Goal: Task Accomplishment & Management: Manage account settings

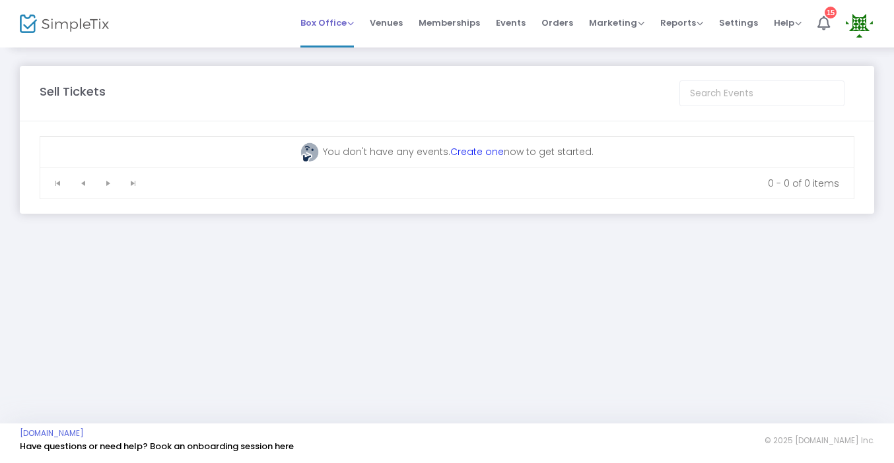
click at [331, 30] on span "Box Office Sell Tickets Bookings Sell Season Pass" at bounding box center [326, 23] width 53 height 34
click at [855, 22] on img at bounding box center [859, 24] width 27 height 27
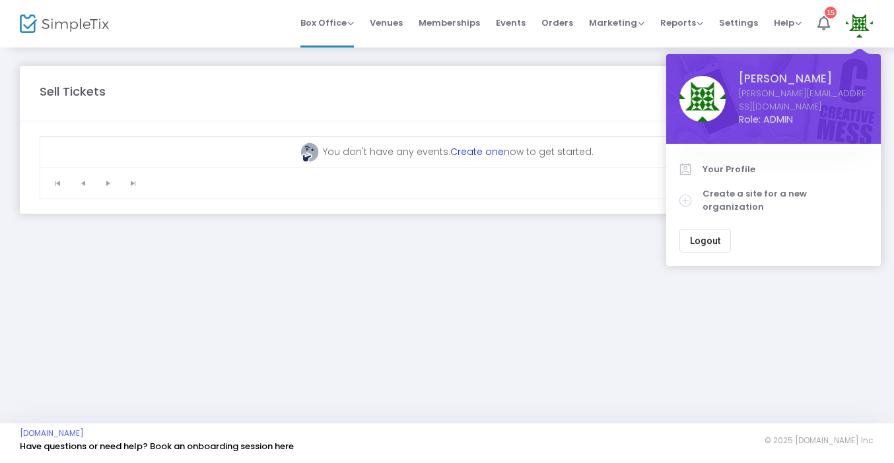
click at [760, 113] on span "Role: ADMIN" at bounding box center [803, 120] width 129 height 14
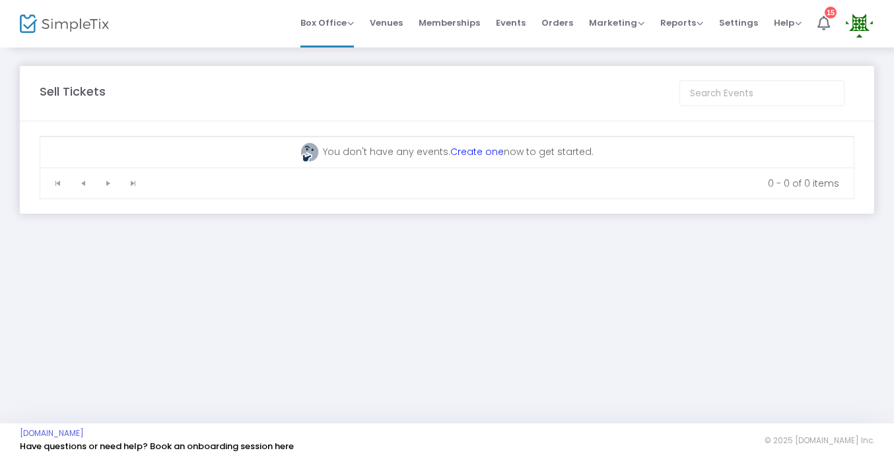
click at [856, 22] on img at bounding box center [859, 24] width 27 height 27
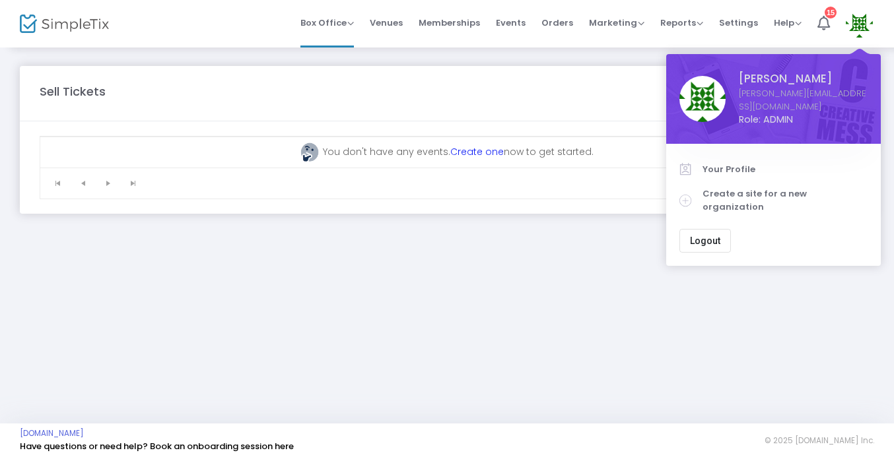
click at [801, 74] on span "[PERSON_NAME]" at bounding box center [803, 79] width 129 height 17
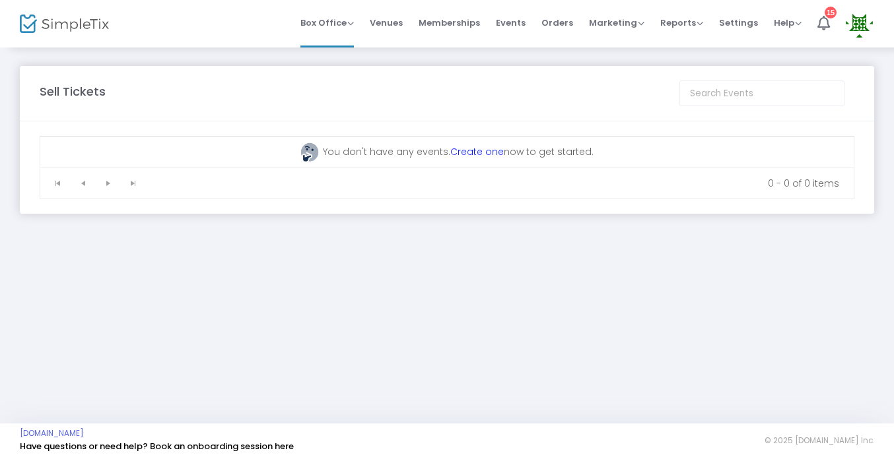
click at [867, 19] on img at bounding box center [859, 24] width 27 height 27
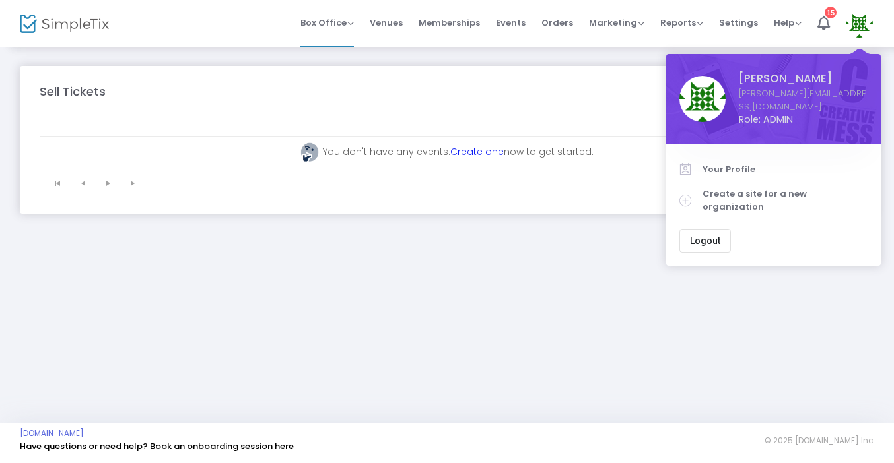
click at [603, 55] on div "Sell Tickets You don't have any events. Create one now to get started. 0 - 0 of…" at bounding box center [447, 139] width 894 height 187
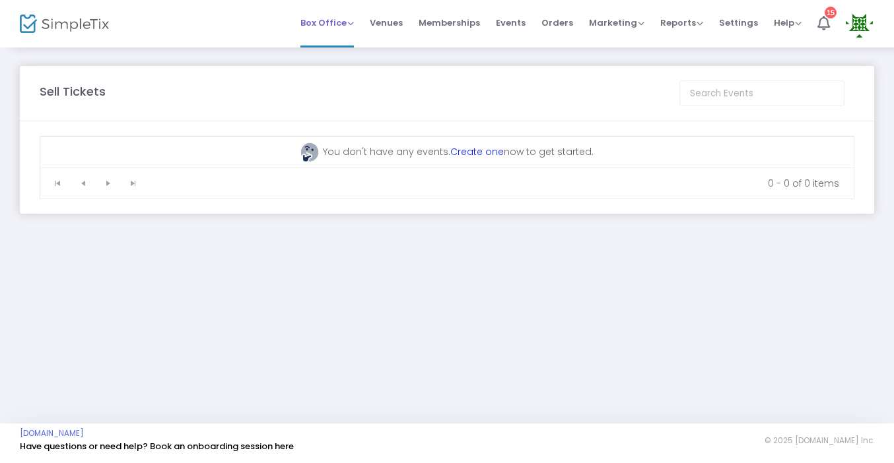
click at [327, 26] on span "Box Office" at bounding box center [326, 23] width 53 height 13
click at [507, 38] on span "Events" at bounding box center [511, 23] width 30 height 34
click at [635, 50] on div "Sell Tickets You don't have any events. Create one now to get started. 0 - 0 of…" at bounding box center [447, 139] width 894 height 187
click at [864, 34] on img at bounding box center [859, 24] width 27 height 27
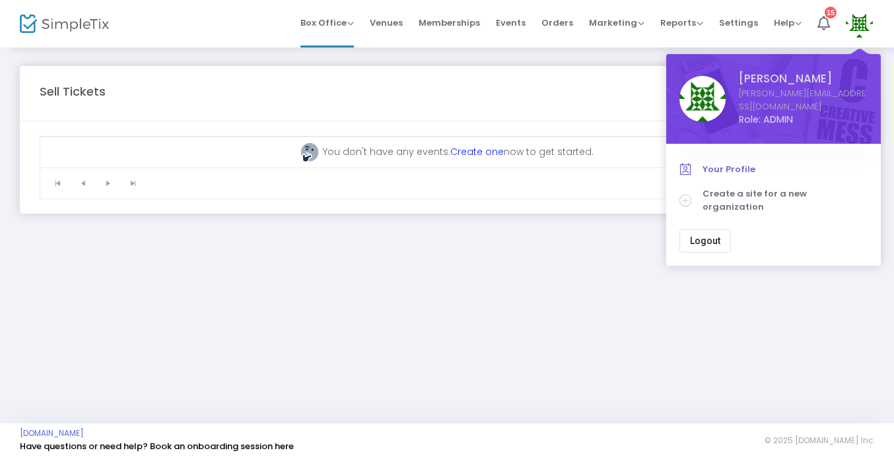
click at [757, 163] on span "Your Profile" at bounding box center [784, 169] width 165 height 13
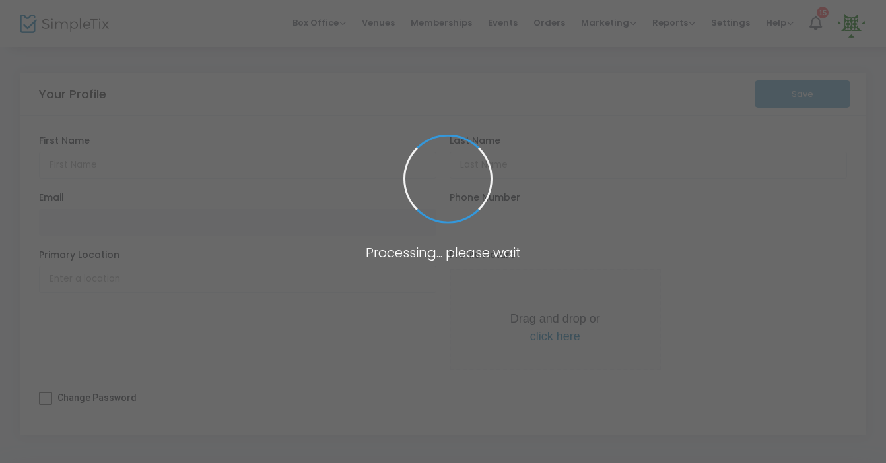
type input "Amaya"
type input "Mckenzie"
type input "[PERSON_NAME][EMAIL_ADDRESS][DOMAIN_NAME]"
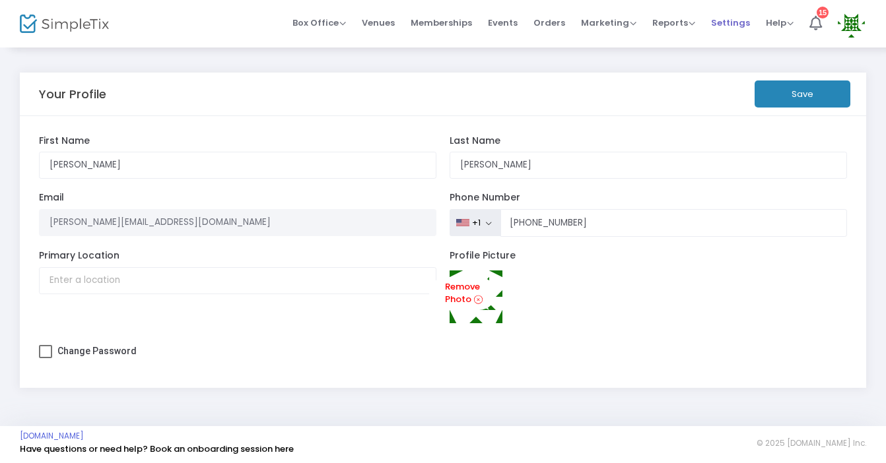
click at [739, 26] on span "Settings" at bounding box center [730, 23] width 39 height 34
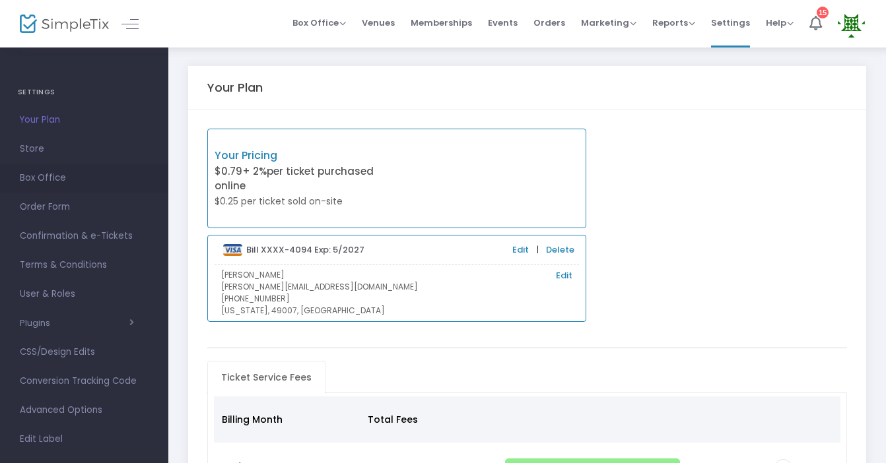
scroll to position [77, 0]
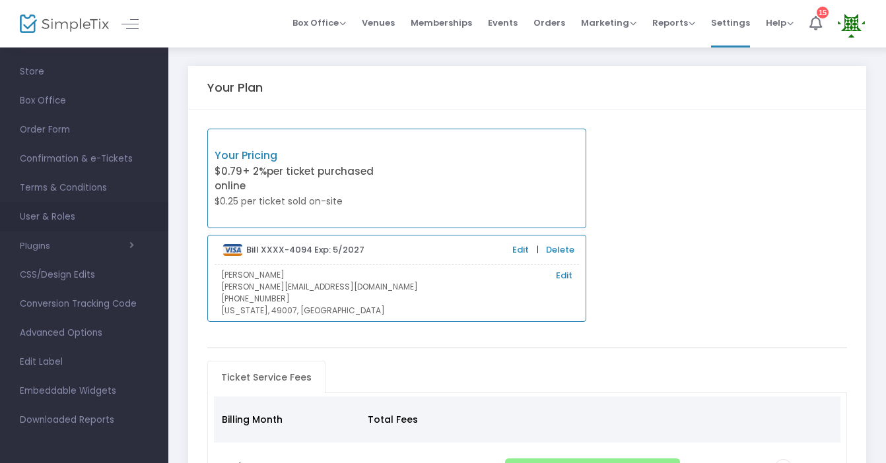
click at [61, 222] on span "User & Roles" at bounding box center [84, 217] width 129 height 17
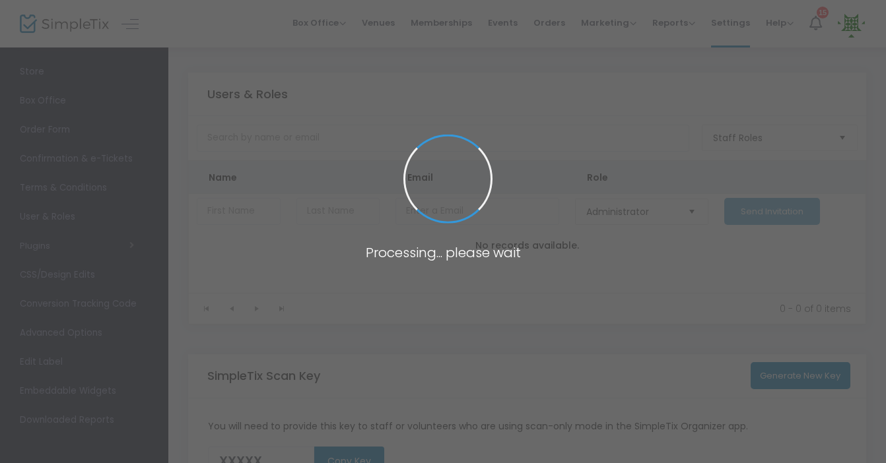
type input "SHJCS"
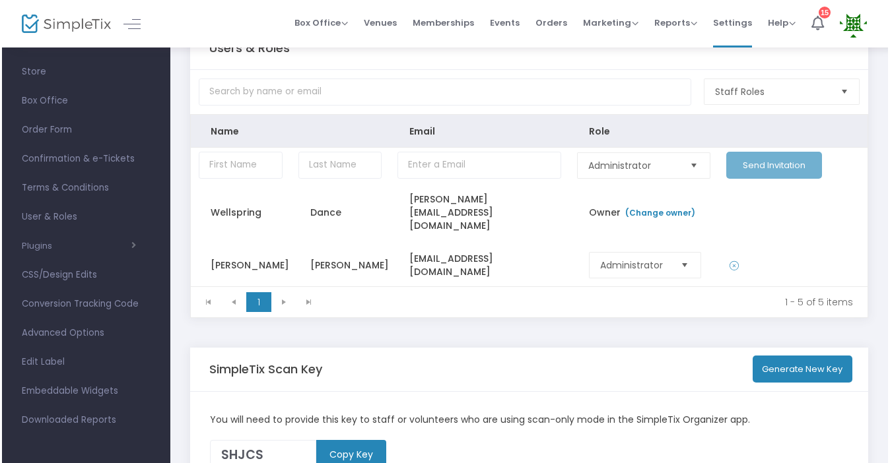
scroll to position [42, 0]
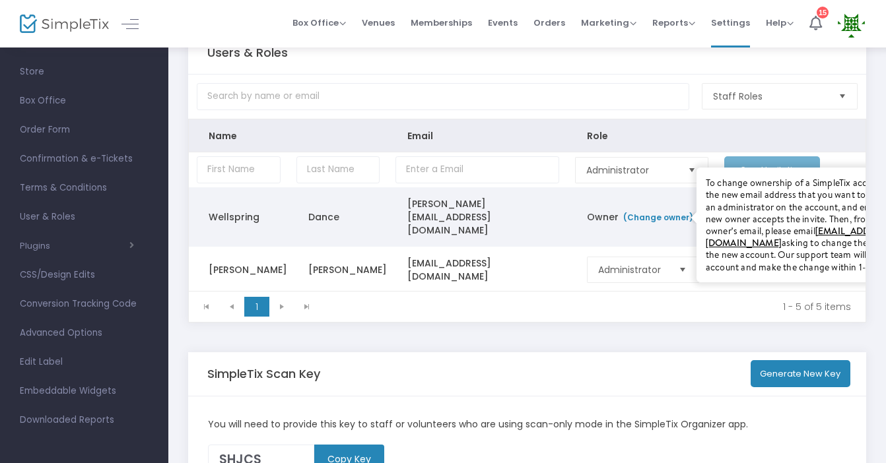
click at [628, 212] on link "(Change owner)" at bounding box center [657, 217] width 71 height 11
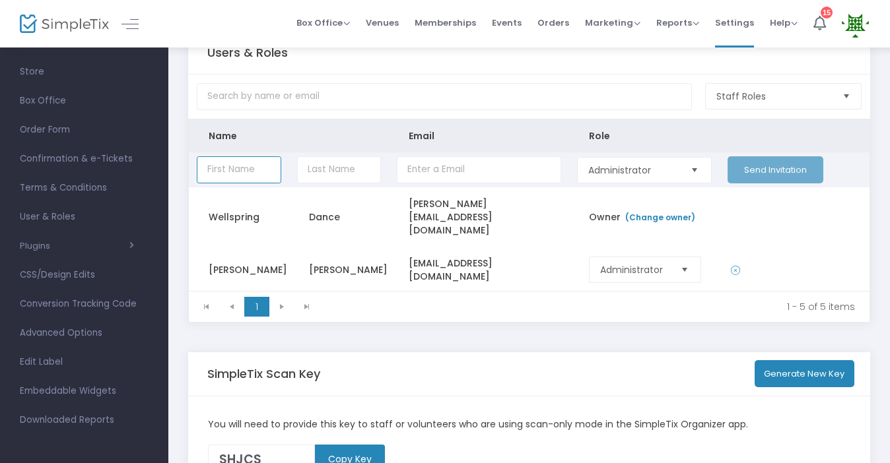
click at [240, 174] on input "Data table" at bounding box center [239, 169] width 85 height 27
type input "Julie"
click at [314, 174] on input "Data table" at bounding box center [339, 169] width 85 height 27
type input "White"
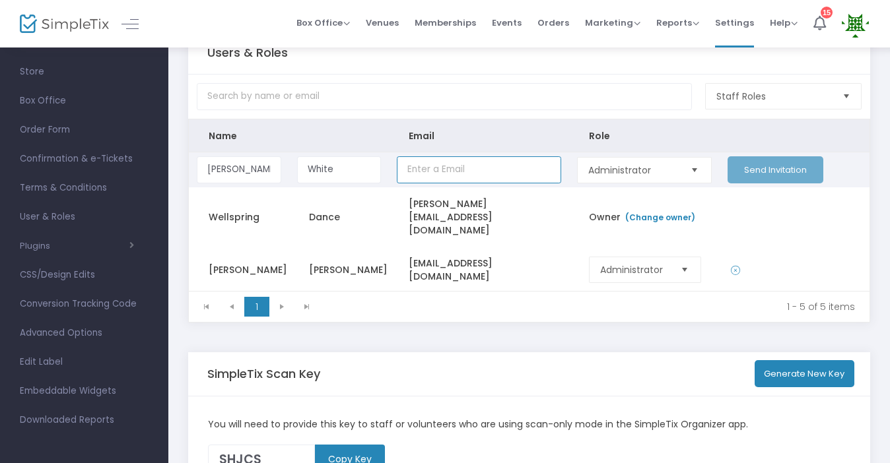
click at [445, 163] on input "Data table" at bounding box center [479, 169] width 164 height 27
type input "julie@wellspringdance.org"
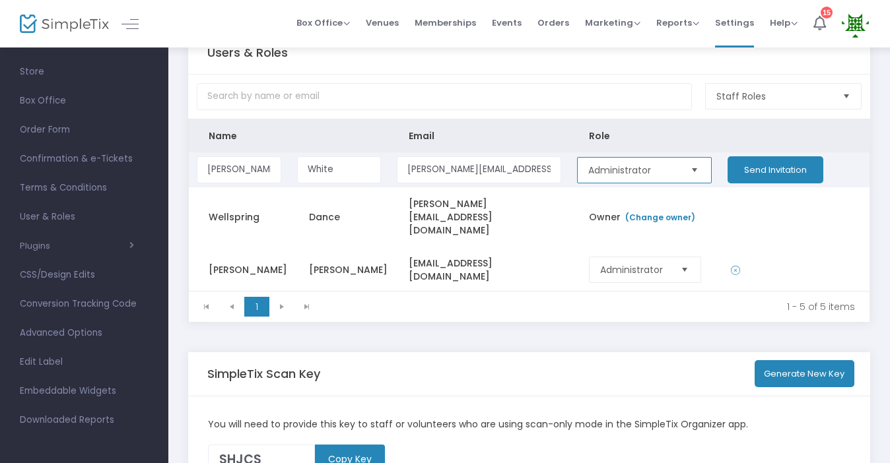
click at [612, 172] on span "Administrator" at bounding box center [633, 170] width 90 height 13
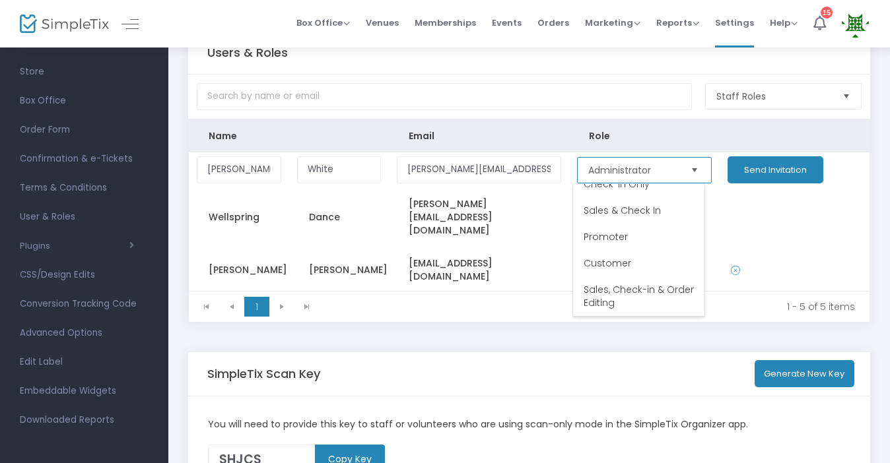
scroll to position [0, 0]
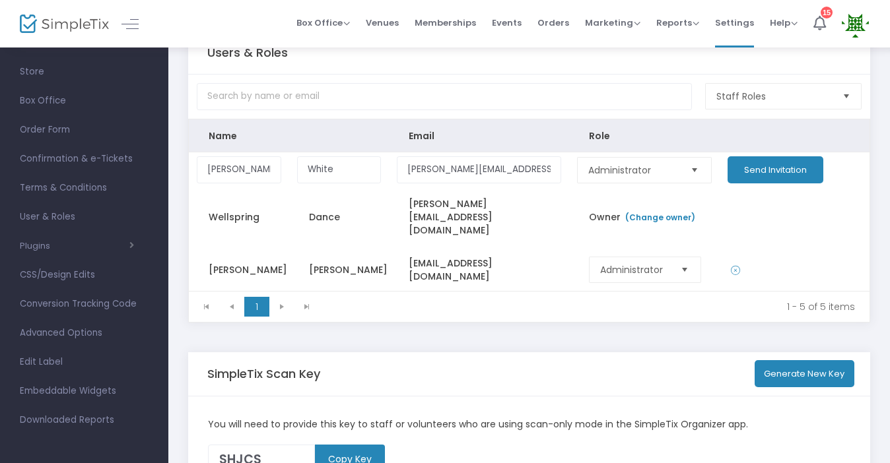
click at [527, 113] on div "Users & Roles Staff Roles Name Email Role Julie White julie@wellspringdance.org…" at bounding box center [529, 177] width 682 height 292
click at [769, 163] on button "Send Invitation" at bounding box center [776, 169] width 96 height 27
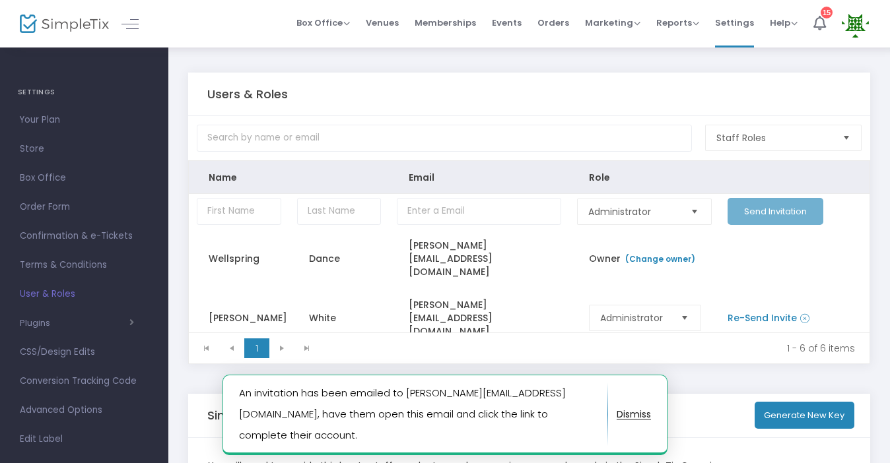
click at [444, 67] on div "Users & Roles Staff Roles Name Email Role Administrator Send Invitation Wellspr…" at bounding box center [529, 302] width 722 height 513
